Goal: Task Accomplishment & Management: Use online tool/utility

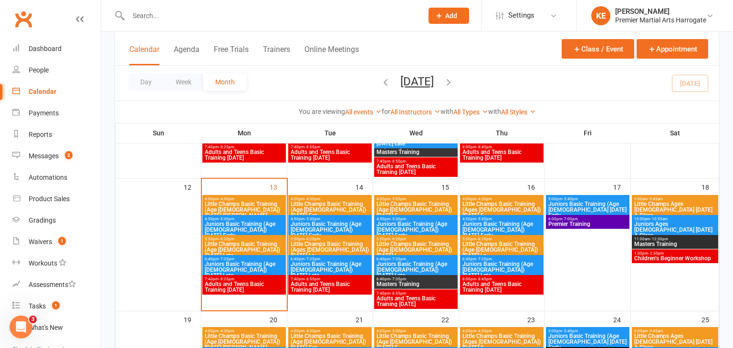
click at [487, 209] on span "Little Champs Basic Training (Ages [DEMOGRAPHIC_DATA]) [DATE] E..." at bounding box center [502, 209] width 80 height 17
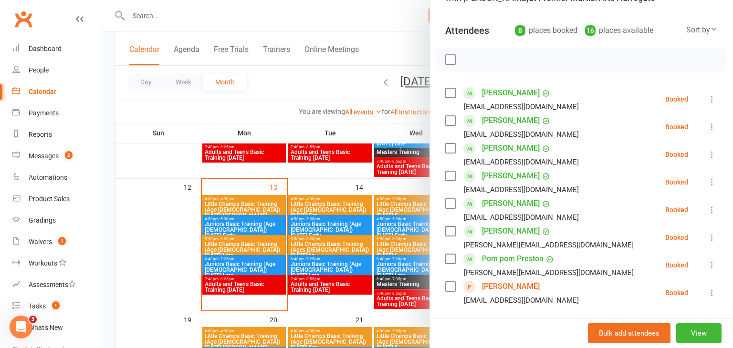
scroll to position [94, 0]
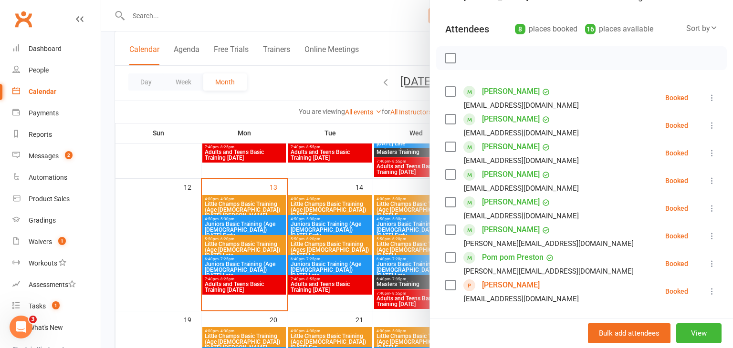
click at [163, 232] on div at bounding box center [417, 174] width 632 height 348
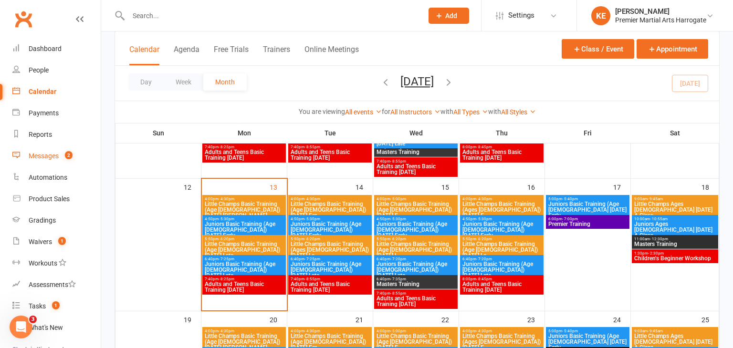
click at [46, 158] on div "Messages" at bounding box center [44, 156] width 30 height 8
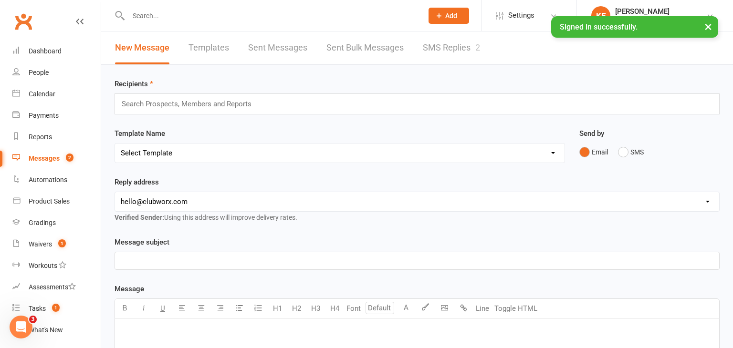
click at [453, 49] on link "SMS Replies 2" at bounding box center [451, 47] width 57 height 33
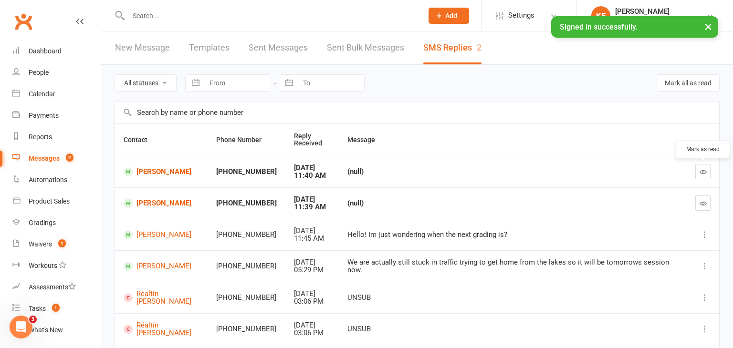
click at [705, 173] on icon "button" at bounding box center [703, 171] width 7 height 7
click at [703, 201] on icon "button" at bounding box center [703, 203] width 7 height 7
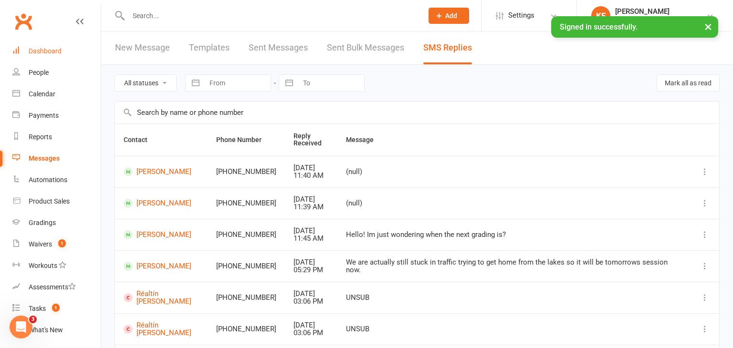
click at [45, 52] on div "Dashboard" at bounding box center [45, 51] width 33 height 8
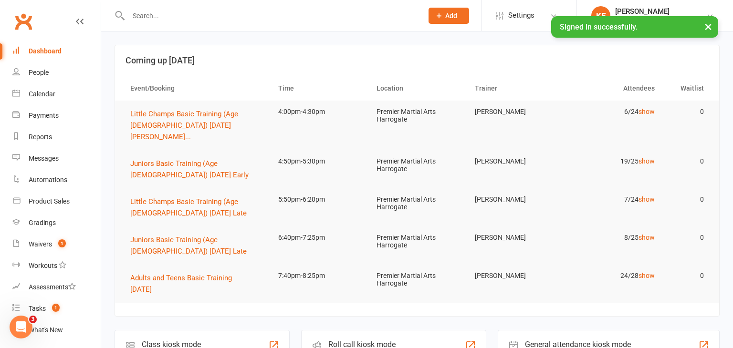
click at [159, 21] on input "text" at bounding box center [271, 15] width 291 height 13
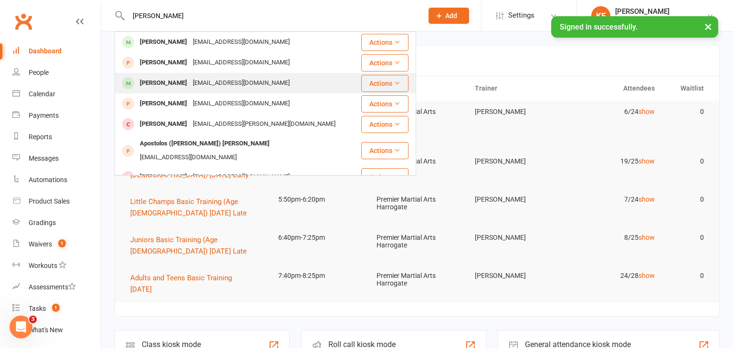
type input "leo"
click at [151, 89] on div "Leo Wilson" at bounding box center [163, 83] width 53 height 14
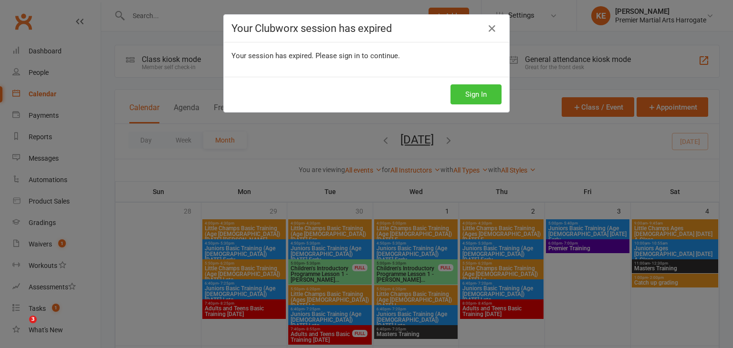
click at [473, 94] on button "Sign In" at bounding box center [475, 94] width 51 height 20
